Goal: Find specific page/section: Find specific page/section

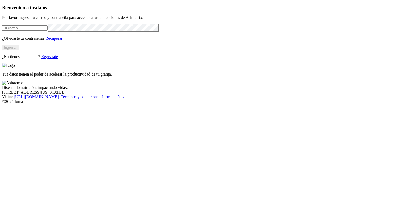
type input "[PERSON_NAME][EMAIL_ADDRESS][PERSON_NAME][DOMAIN_NAME]"
click at [19, 50] on button "Ingresar" at bounding box center [10, 47] width 17 height 5
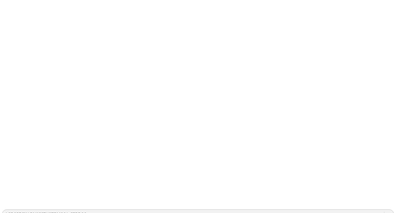
click at [86, 212] on div "AGROPECUARIAVISTAHERMOSA-CERDOS" at bounding box center [45, 214] width 81 height 5
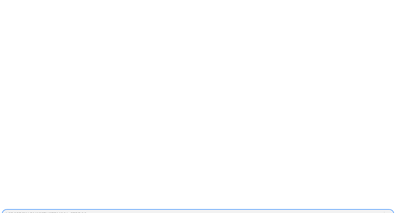
click at [34, 212] on div "CONSULTANTS" at bounding box center [19, 214] width 29 height 5
